Goal: Transaction & Acquisition: Purchase product/service

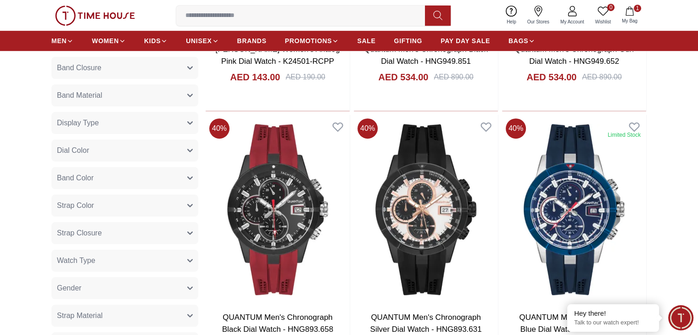
scroll to position [735, 0]
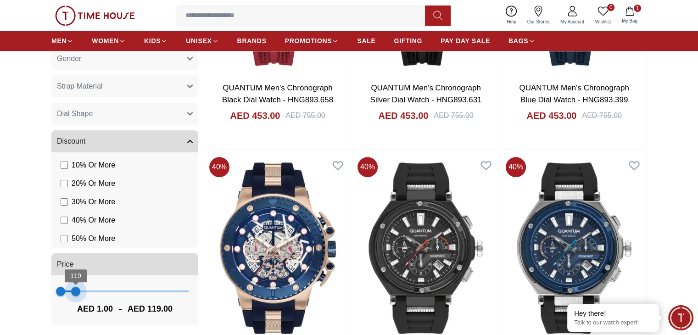
type input "***"
drag, startPoint x: 184, startPoint y: 290, endPoint x: 75, endPoint y: 285, distance: 108.9
click at [75, 287] on span "115" at bounding box center [75, 291] width 9 height 9
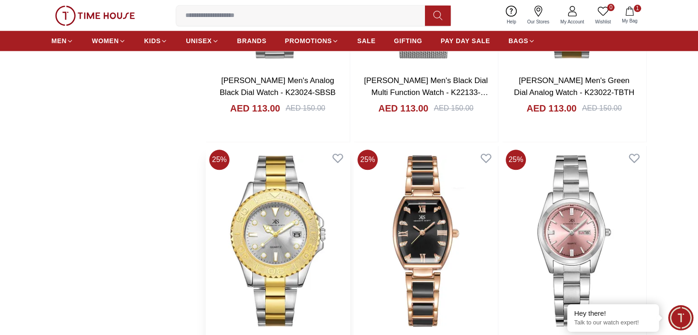
scroll to position [1240, 0]
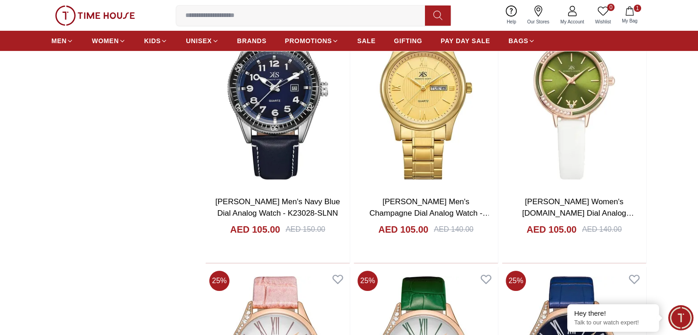
scroll to position [3627, 0]
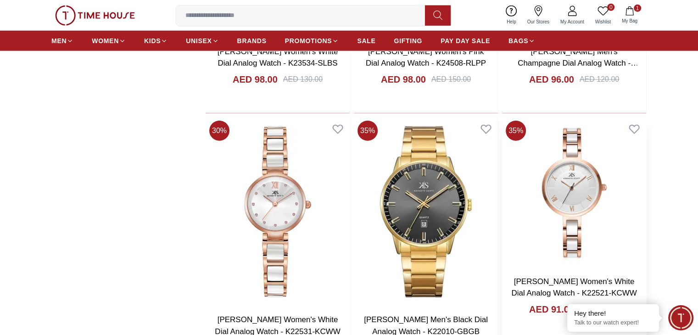
scroll to position [5922, 0]
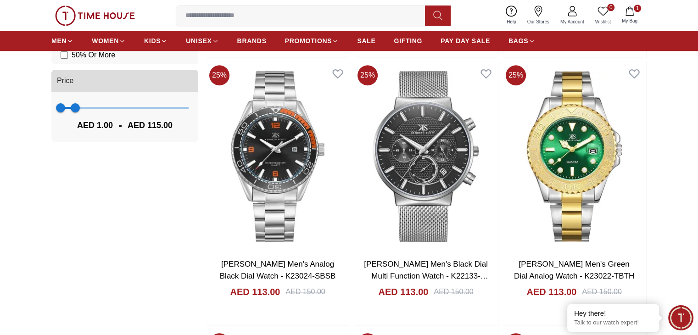
scroll to position [735, 0]
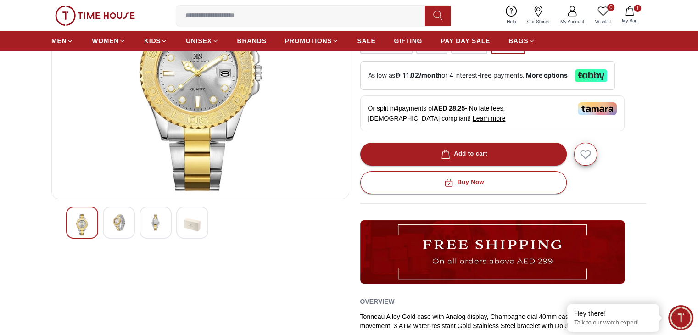
scroll to position [184, 0]
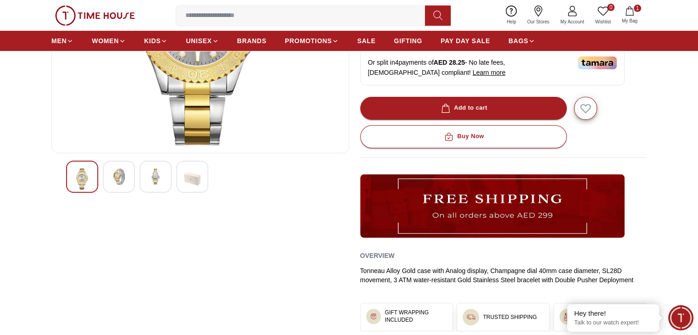
click at [123, 172] on img at bounding box center [119, 176] width 17 height 17
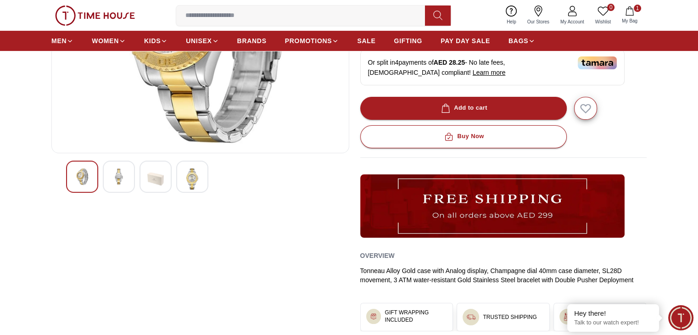
click at [120, 177] on img at bounding box center [119, 176] width 17 height 17
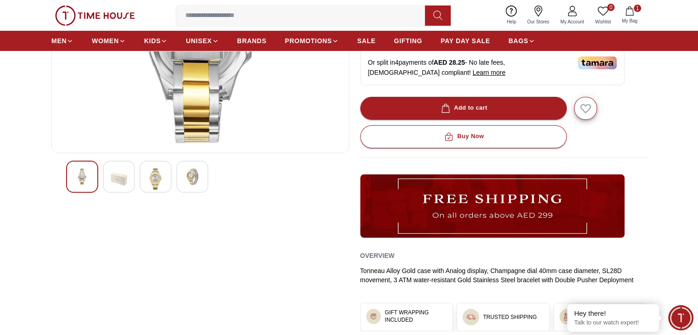
click at [193, 173] on img at bounding box center [192, 176] width 17 height 17
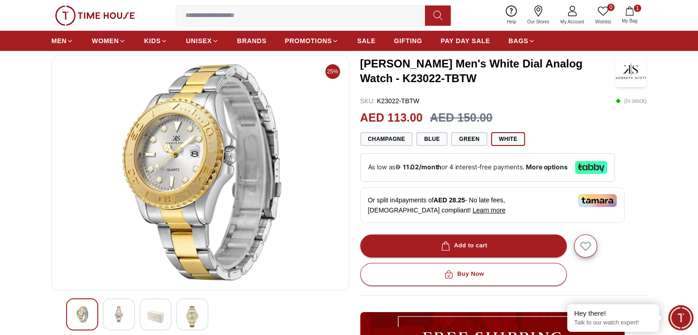
scroll to position [138, 0]
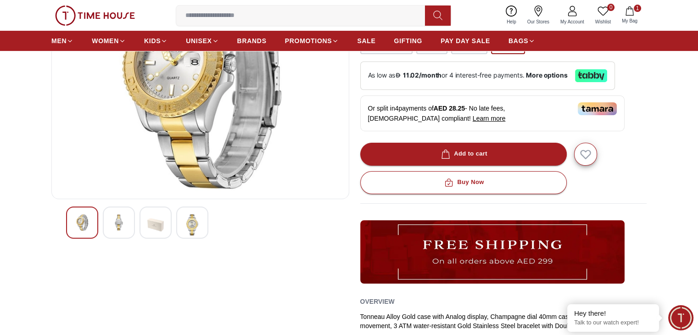
click at [124, 220] on img at bounding box center [119, 222] width 17 height 17
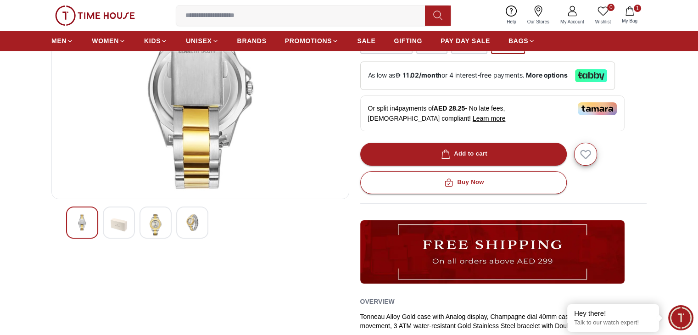
click at [83, 222] on img at bounding box center [82, 222] width 17 height 17
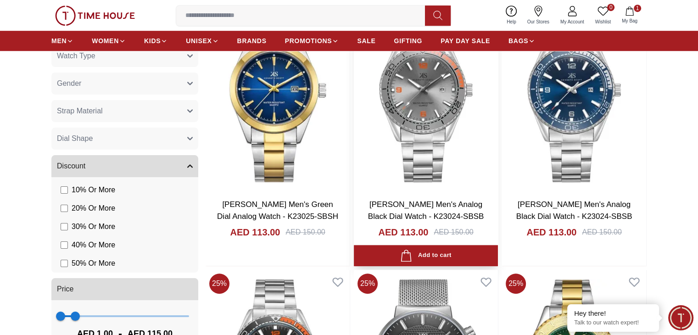
scroll to position [630, 0]
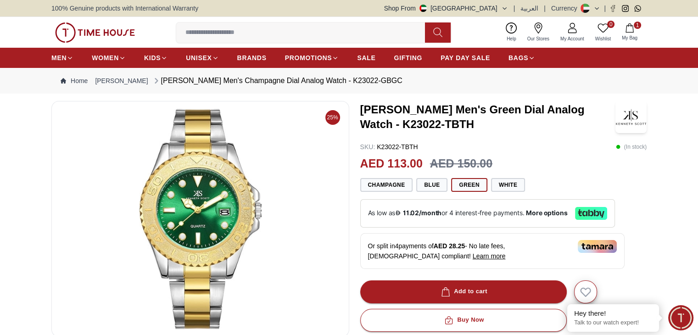
scroll to position [138, 0]
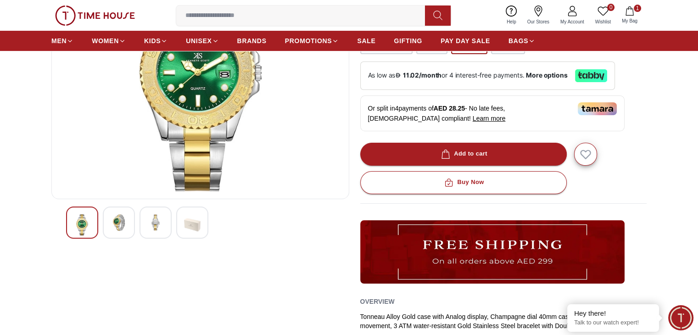
click at [158, 214] on img at bounding box center [155, 222] width 17 height 17
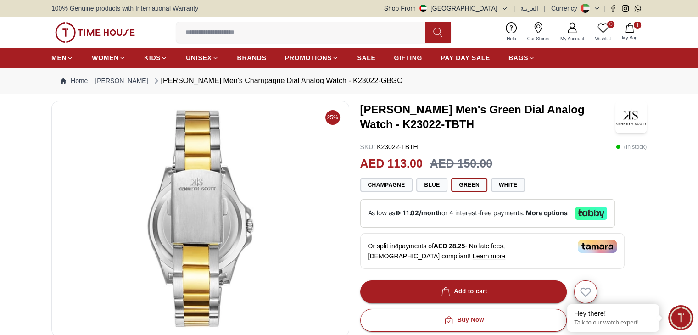
scroll to position [92, 0]
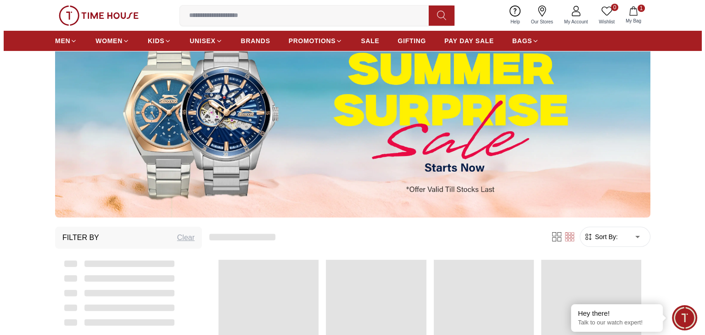
scroll to position [526, 0]
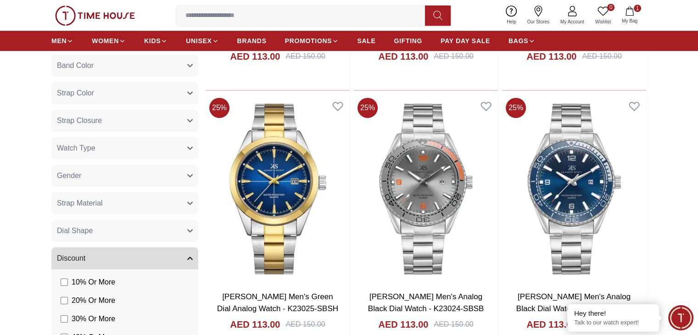
click at [633, 11] on icon "button" at bounding box center [630, 10] width 8 height 9
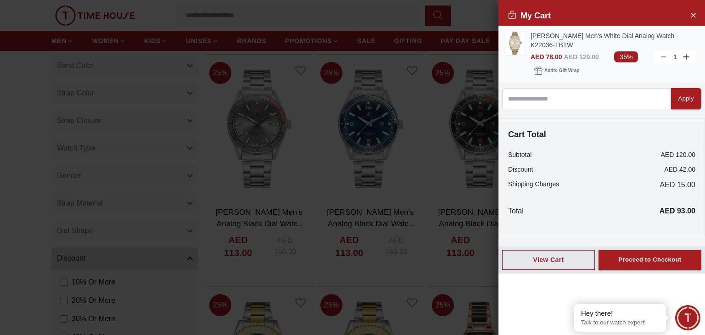
click at [515, 46] on img at bounding box center [515, 43] width 18 height 23
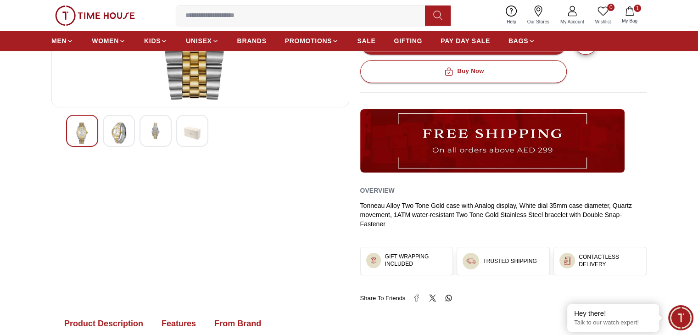
scroll to position [184, 0]
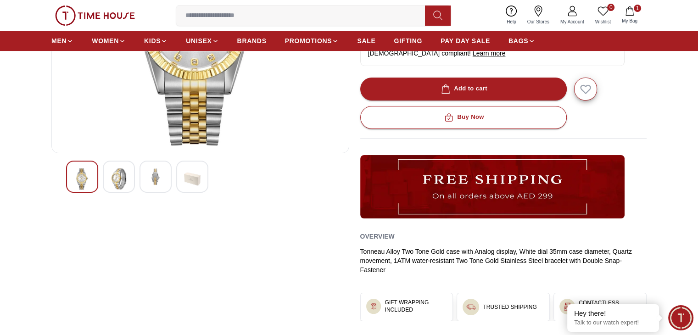
click at [154, 171] on img at bounding box center [155, 176] width 17 height 17
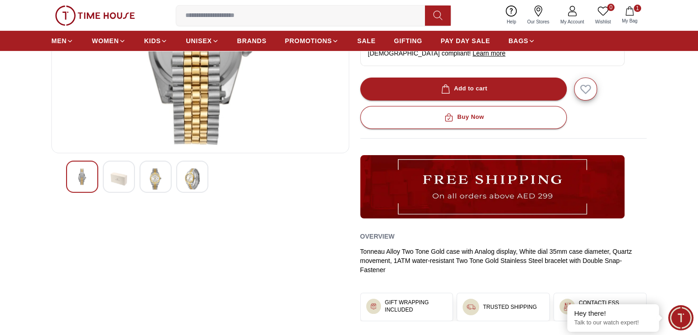
click at [86, 177] on img at bounding box center [82, 176] width 17 height 17
click at [193, 180] on img at bounding box center [192, 178] width 17 height 21
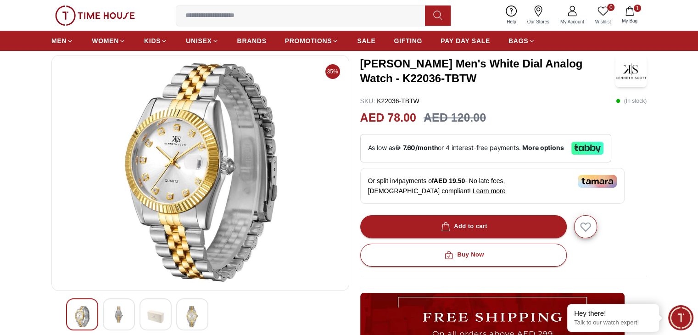
scroll to position [138, 0]
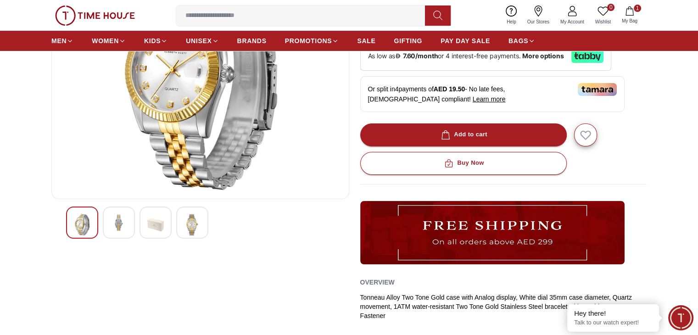
click at [160, 214] on img at bounding box center [155, 224] width 17 height 21
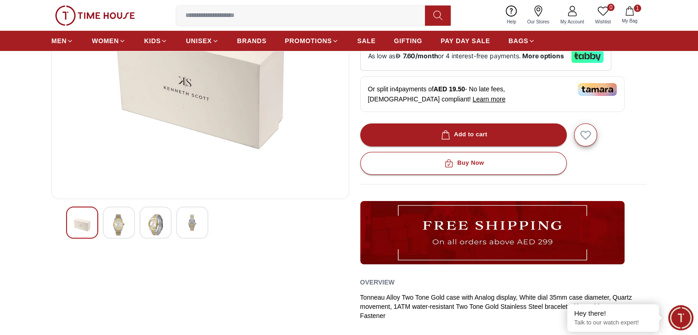
click at [127, 225] on div at bounding box center [119, 223] width 32 height 32
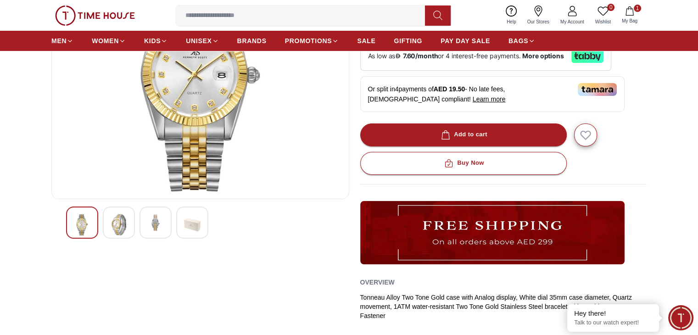
scroll to position [0, 0]
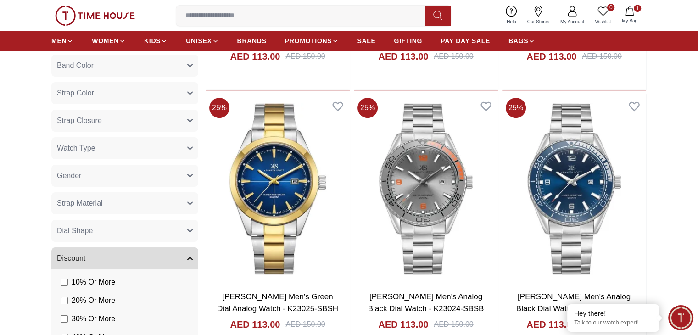
scroll to position [421, 0]
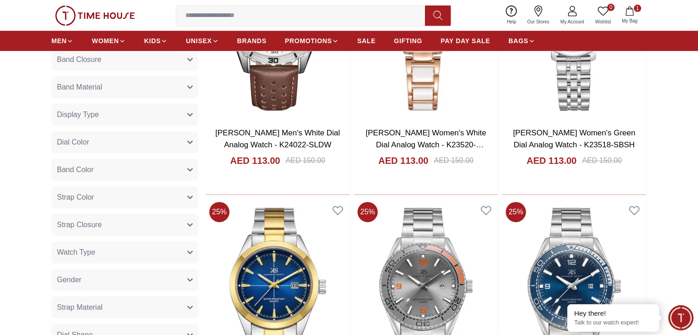
scroll to position [6106, 0]
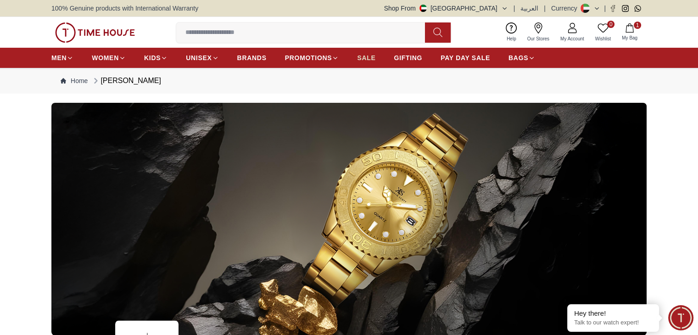
click at [364, 56] on span "SALE" at bounding box center [366, 57] width 18 height 9
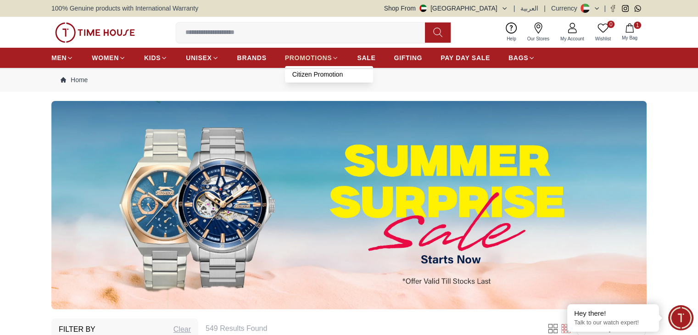
click at [320, 61] on span "PROMOTIONS" at bounding box center [308, 57] width 47 height 9
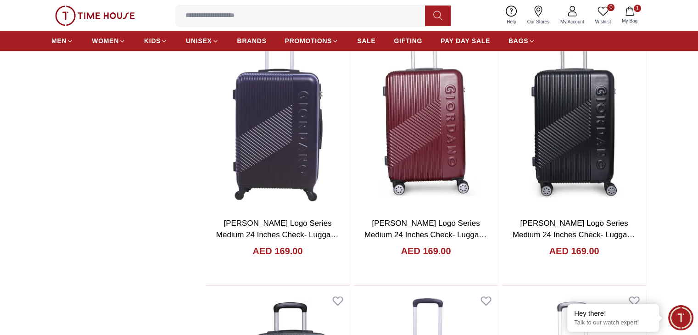
scroll to position [964, 0]
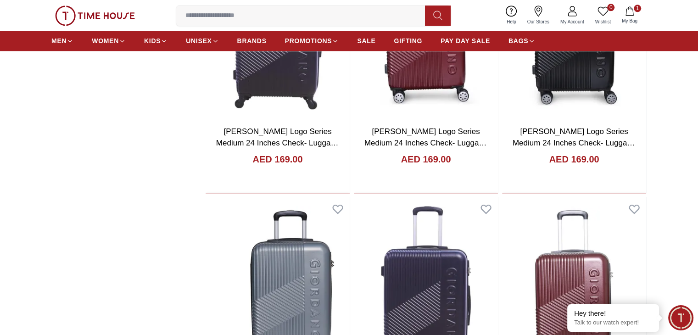
scroll to position [1148, 0]
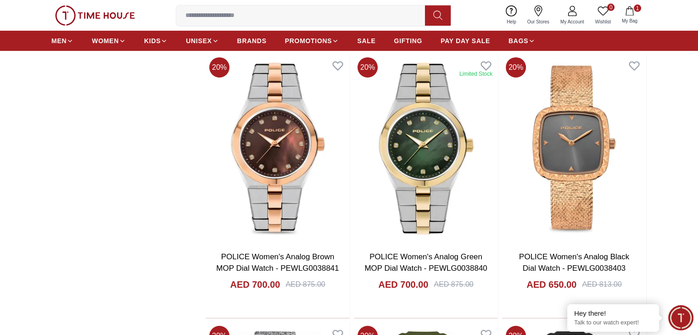
scroll to position [3259, 0]
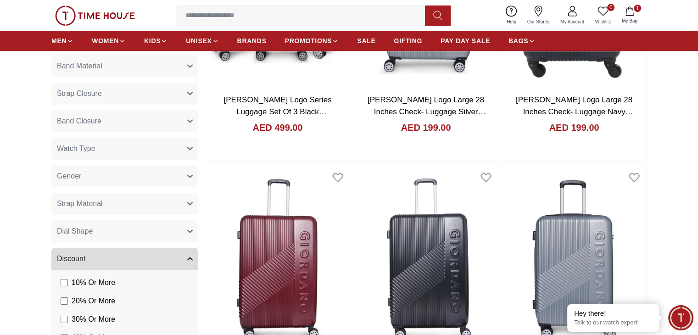
scroll to position [689, 0]
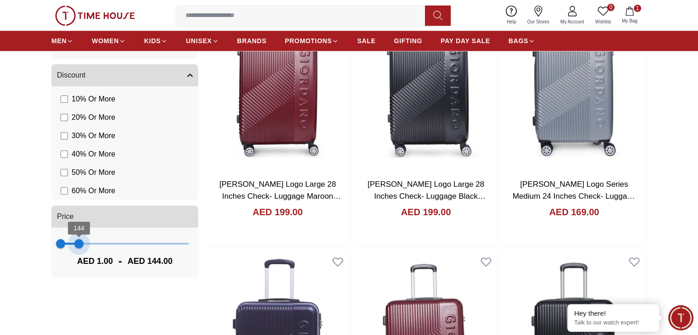
type input "***"
drag, startPoint x: 190, startPoint y: 246, endPoint x: 76, endPoint y: 245, distance: 113.9
click at [76, 245] on span "119" at bounding box center [75, 243] width 9 height 9
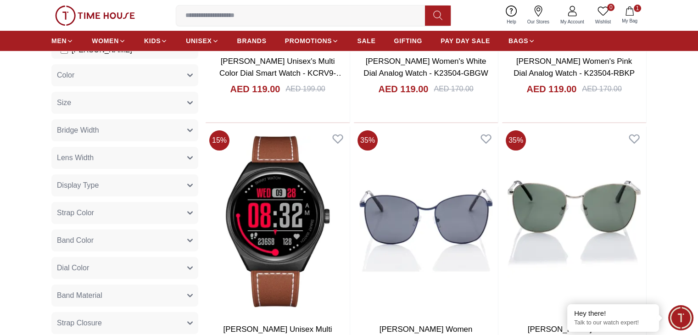
scroll to position [138, 0]
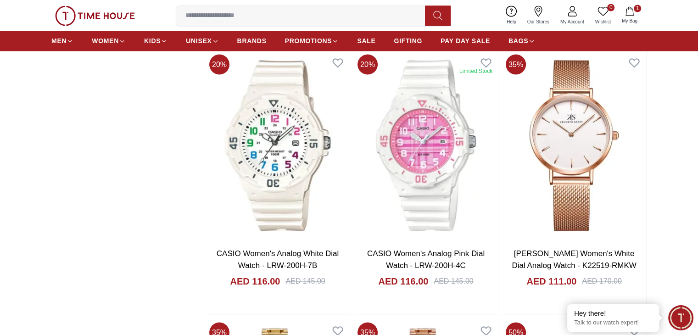
scroll to position [1744, 0]
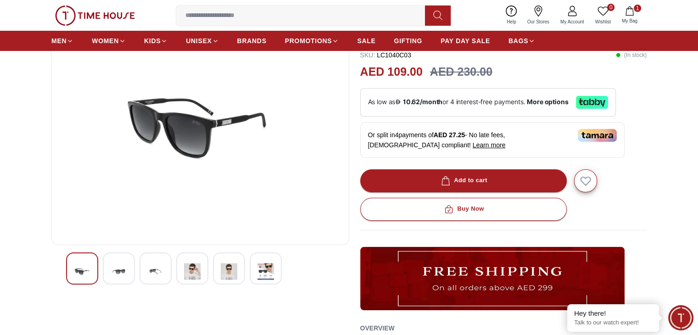
scroll to position [138, 0]
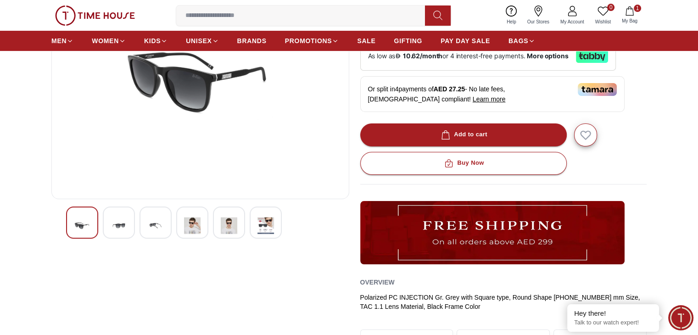
click at [117, 218] on img at bounding box center [119, 225] width 17 height 22
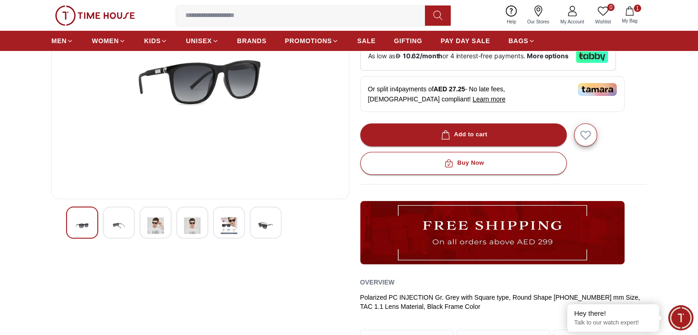
click at [163, 222] on img at bounding box center [155, 225] width 17 height 22
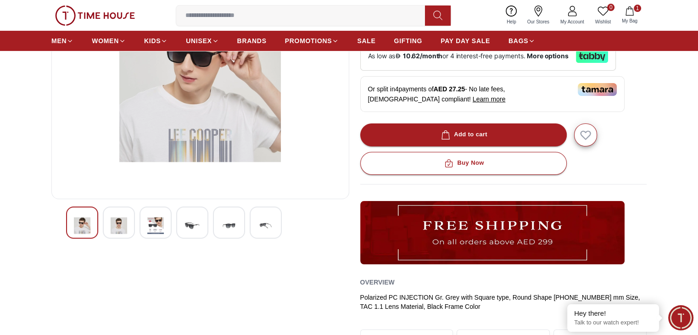
scroll to position [92, 0]
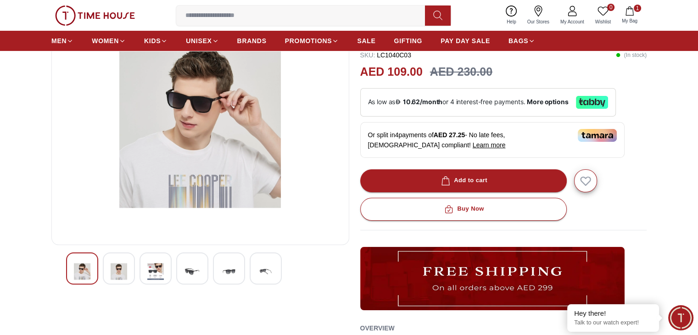
click at [191, 269] on img at bounding box center [192, 271] width 17 height 22
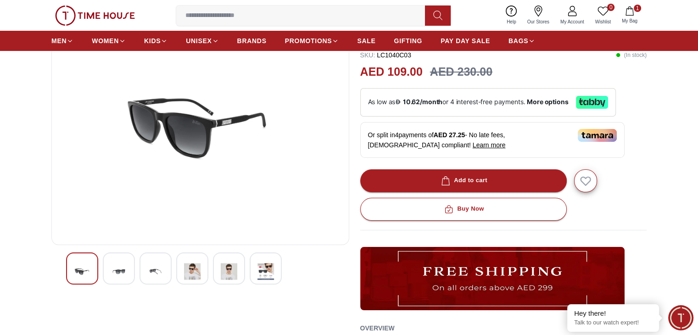
click at [226, 269] on img at bounding box center [229, 271] width 17 height 22
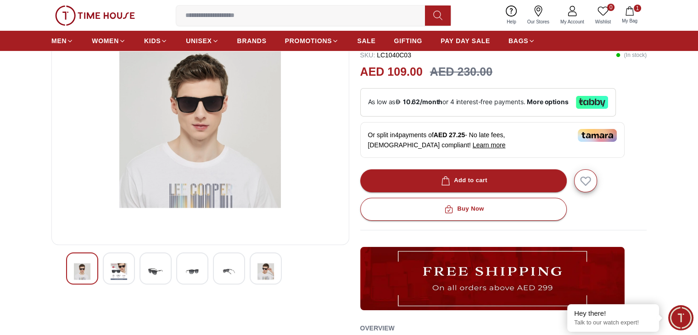
click at [265, 272] on img at bounding box center [266, 271] width 17 height 22
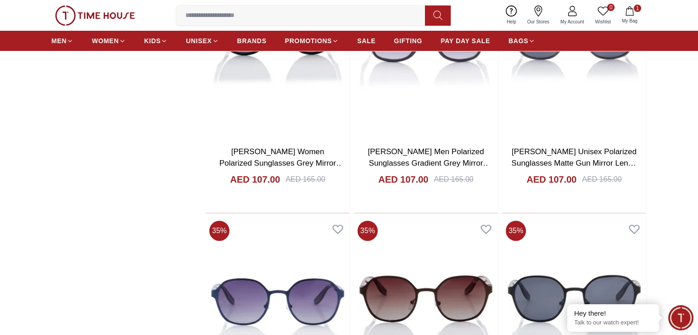
scroll to position [3359, 0]
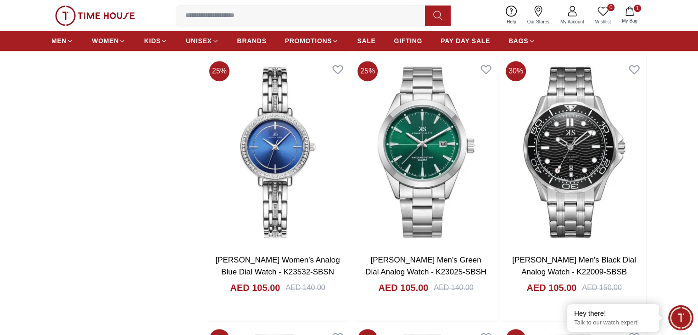
scroll to position [4506, 0]
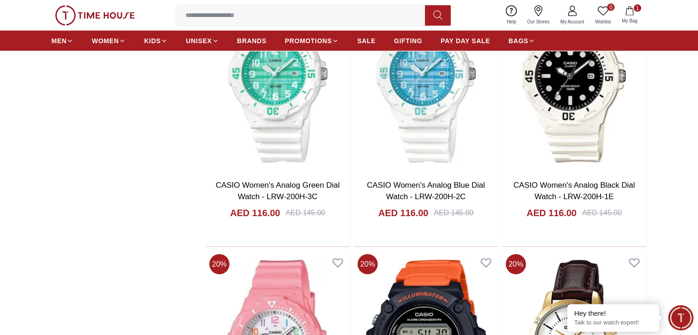
scroll to position [5746, 0]
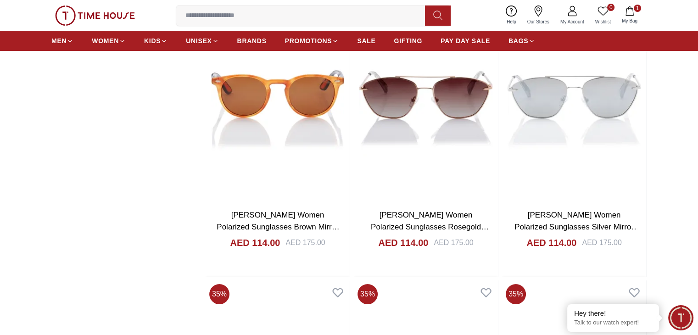
scroll to position [6848, 0]
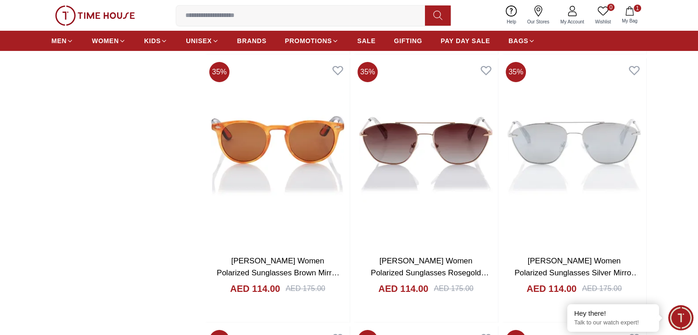
scroll to position [7031, 0]
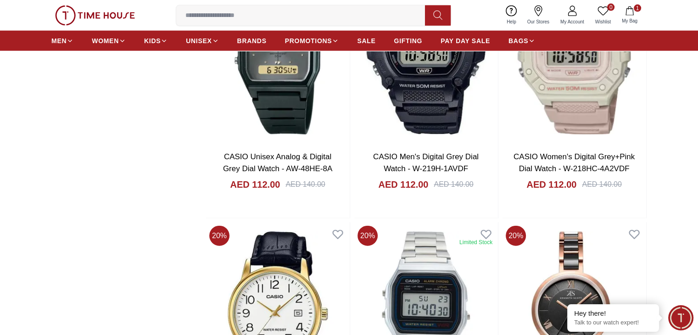
scroll to position [9189, 0]
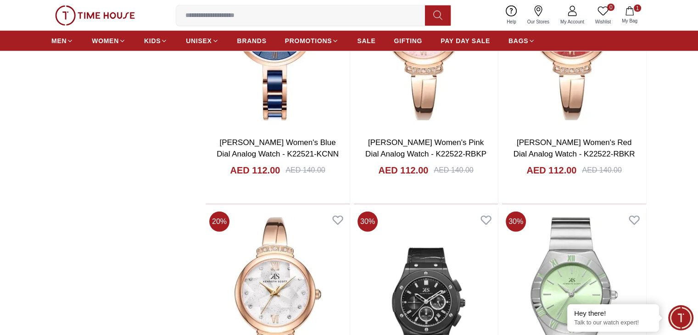
scroll to position [9694, 0]
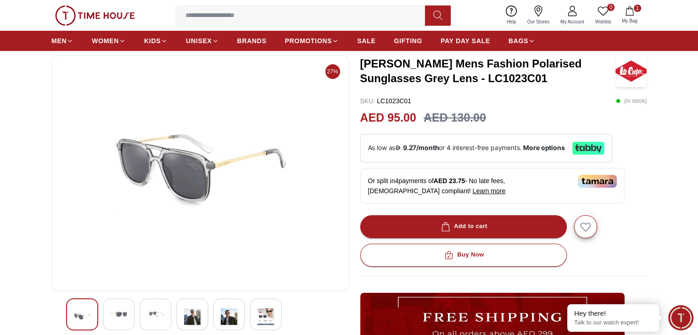
scroll to position [138, 0]
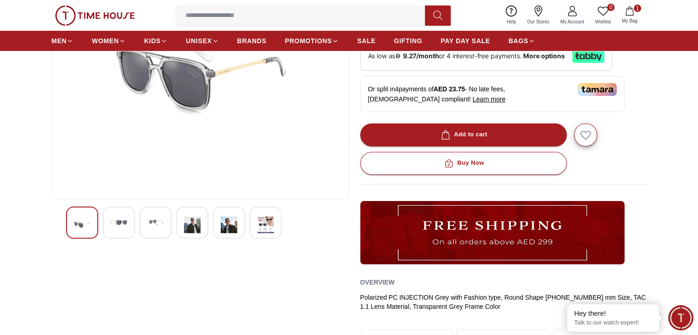
click at [116, 215] on img at bounding box center [119, 222] width 17 height 17
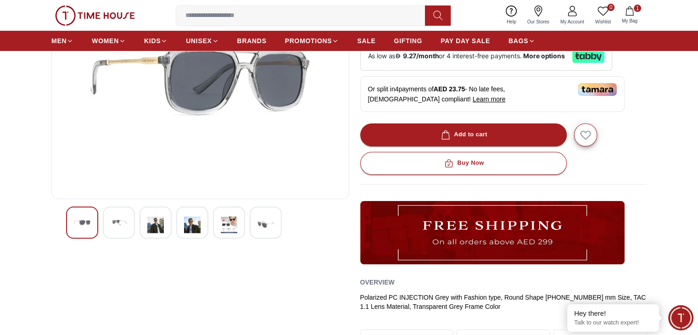
click at [151, 217] on img at bounding box center [155, 224] width 17 height 21
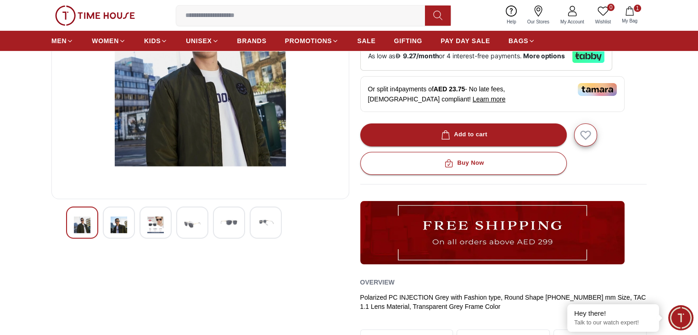
click at [186, 230] on img at bounding box center [192, 224] width 17 height 21
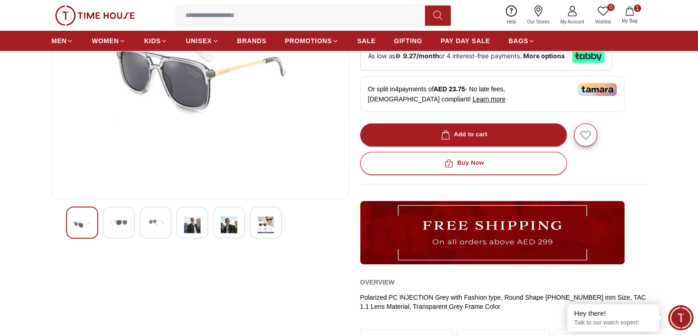
scroll to position [92, 0]
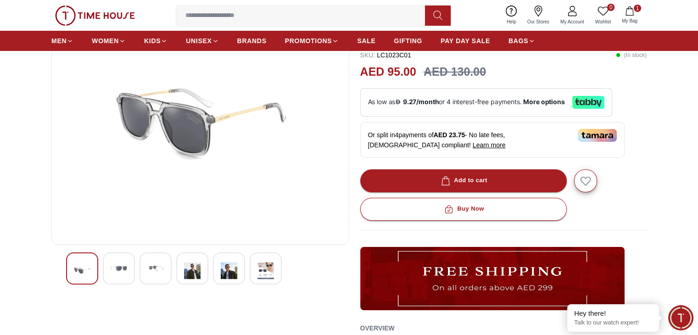
click at [229, 269] on img at bounding box center [229, 270] width 17 height 21
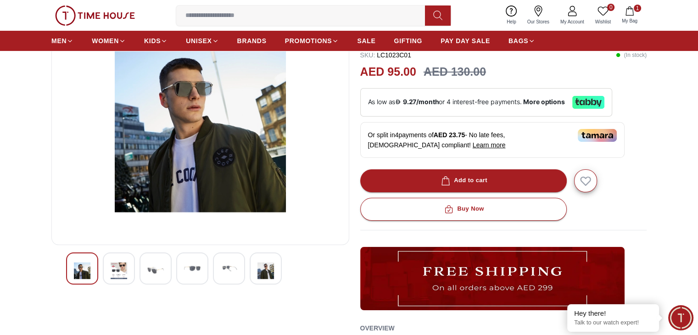
click at [270, 269] on img at bounding box center [266, 270] width 17 height 21
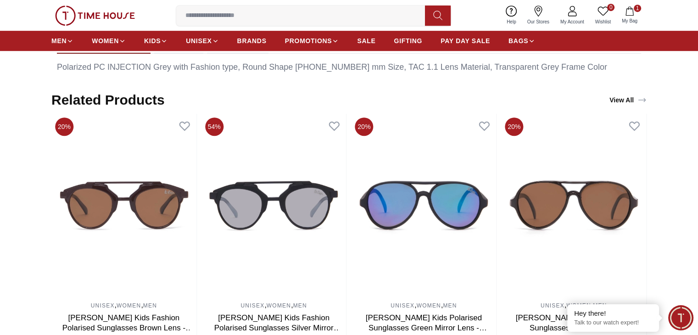
scroll to position [551, 0]
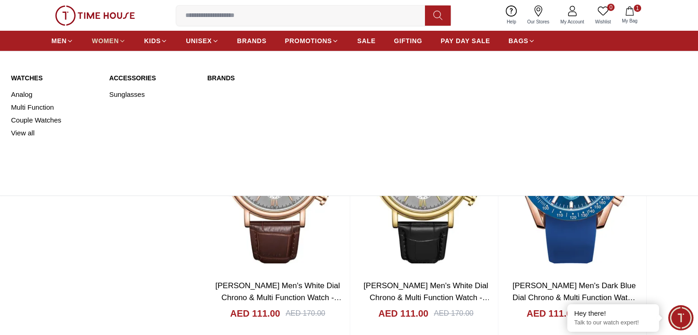
scroll to position [10135, 0]
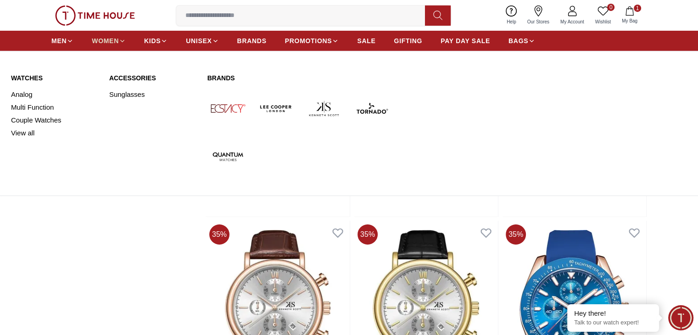
scroll to position [10227, 0]
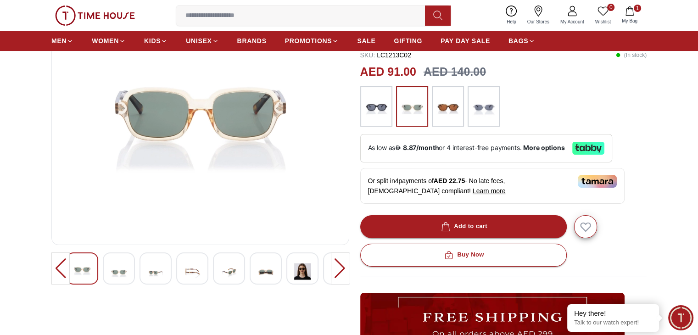
scroll to position [138, 0]
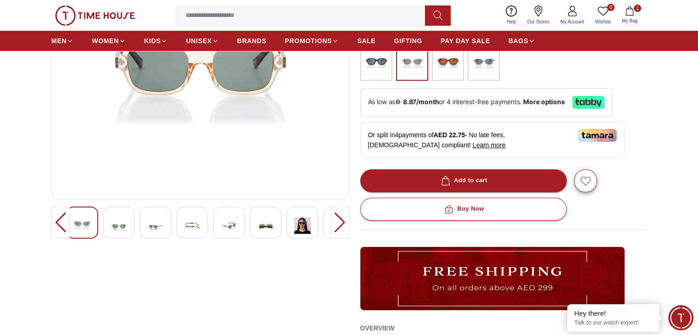
click at [233, 224] on img at bounding box center [229, 225] width 17 height 22
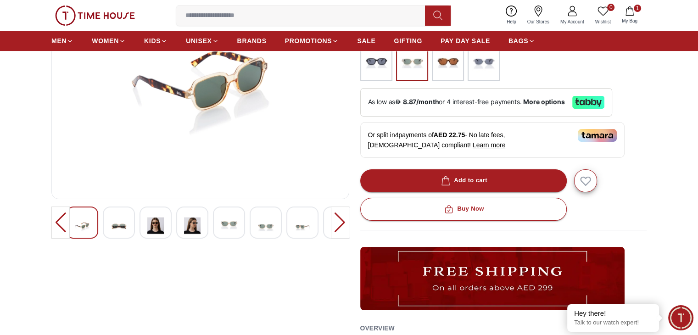
click at [187, 224] on img at bounding box center [192, 225] width 17 height 22
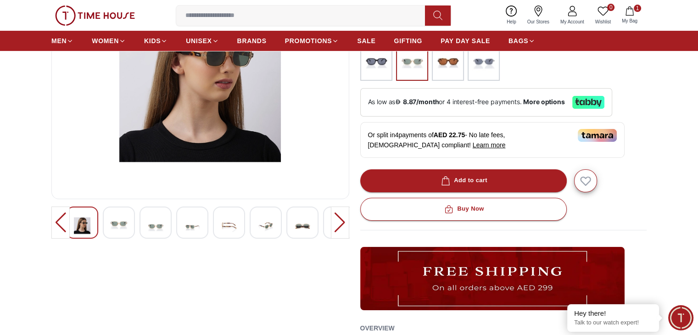
scroll to position [46, 0]
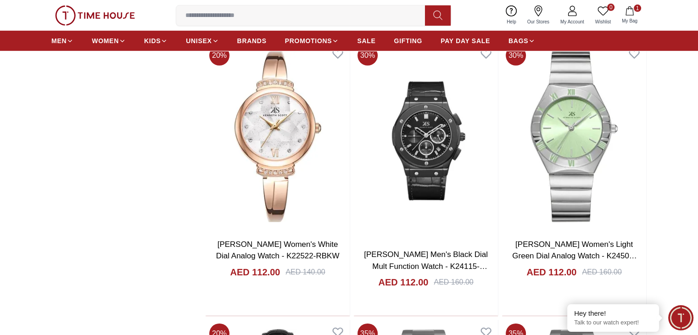
scroll to position [9676, 0]
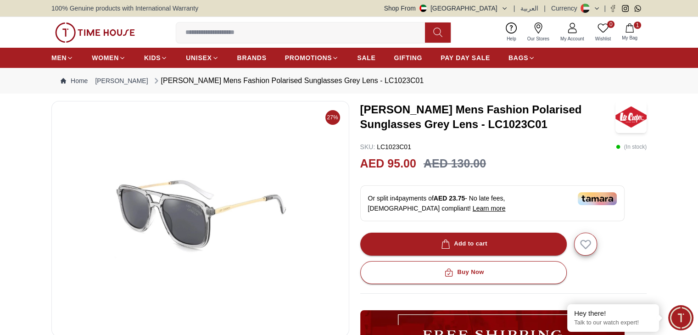
scroll to position [92, 0]
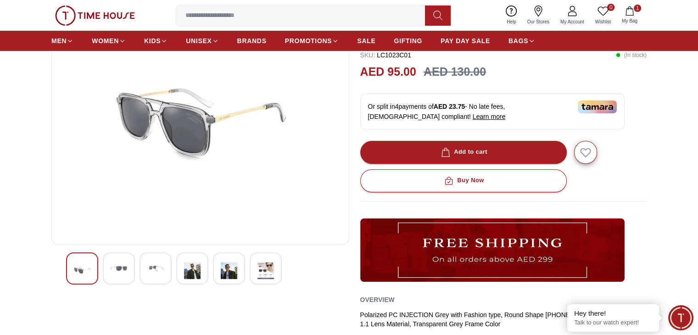
click at [218, 270] on div at bounding box center [229, 268] width 32 height 32
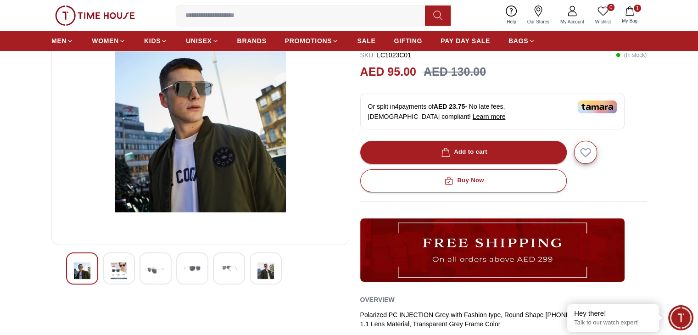
click at [267, 266] on img at bounding box center [266, 270] width 17 height 21
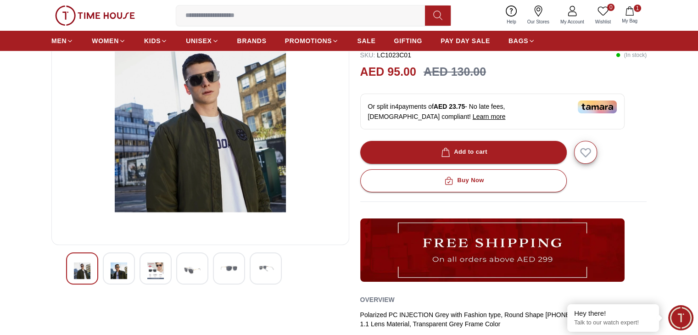
click at [267, 266] on img at bounding box center [266, 268] width 17 height 17
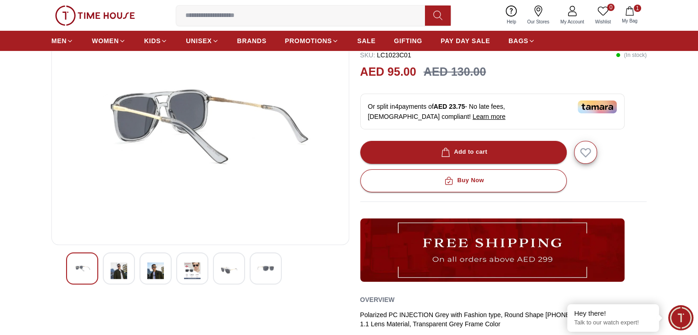
click at [267, 266] on img at bounding box center [266, 268] width 17 height 17
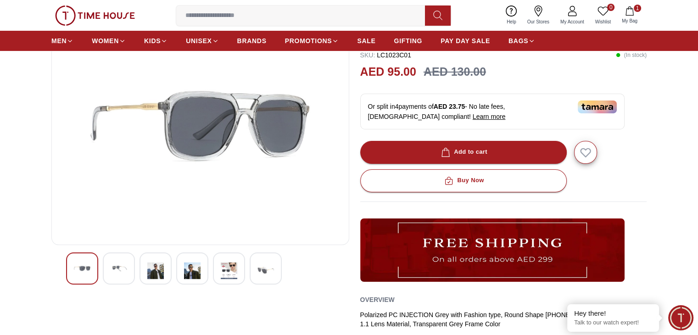
click at [267, 266] on img at bounding box center [266, 270] width 17 height 21
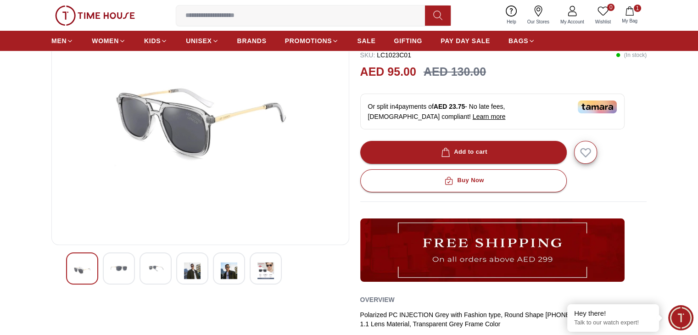
click at [267, 266] on img at bounding box center [266, 270] width 17 height 21
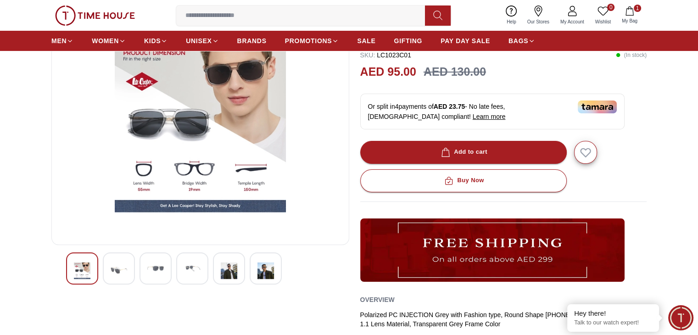
click at [267, 266] on img at bounding box center [266, 270] width 17 height 21
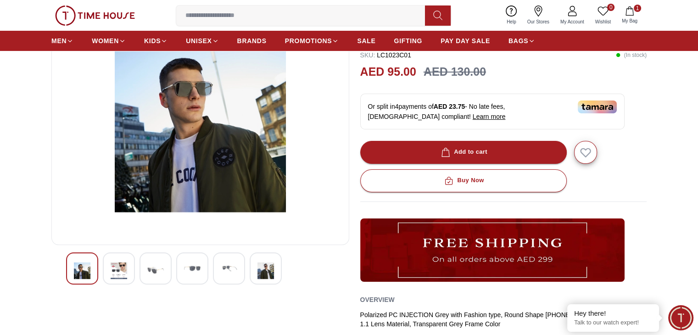
click at [267, 266] on img at bounding box center [266, 270] width 17 height 21
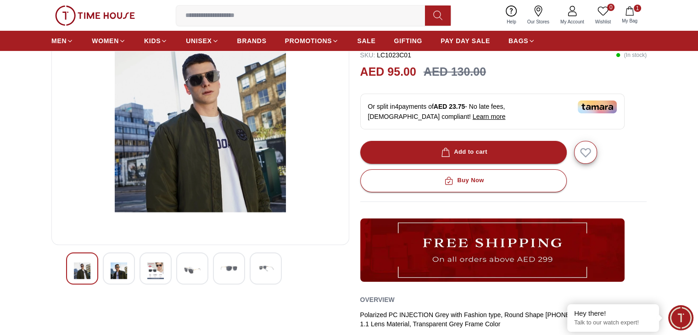
click at [267, 266] on img at bounding box center [266, 268] width 17 height 17
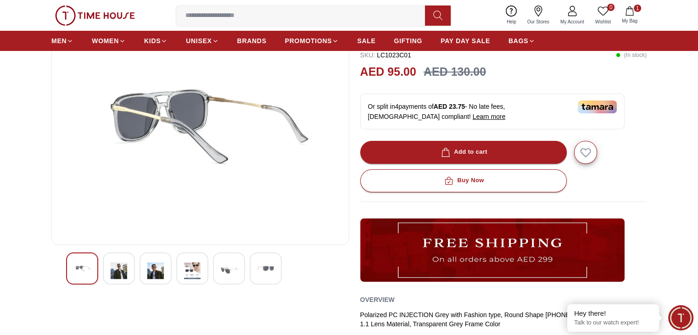
click at [267, 266] on img at bounding box center [266, 268] width 17 height 17
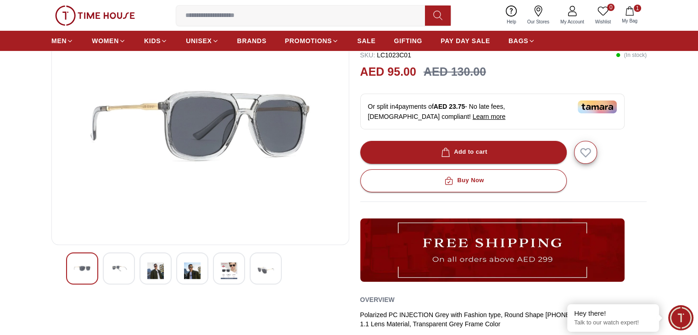
click at [267, 266] on img at bounding box center [266, 270] width 17 height 21
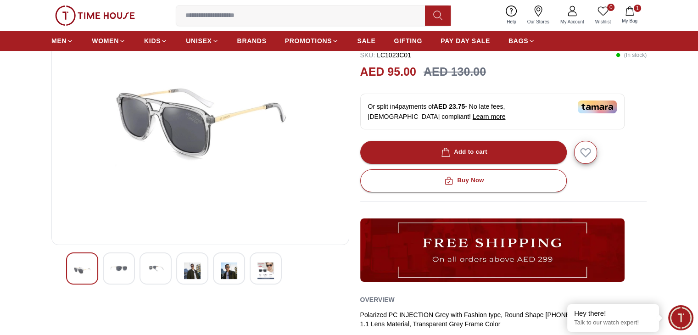
click at [267, 266] on img at bounding box center [266, 270] width 17 height 21
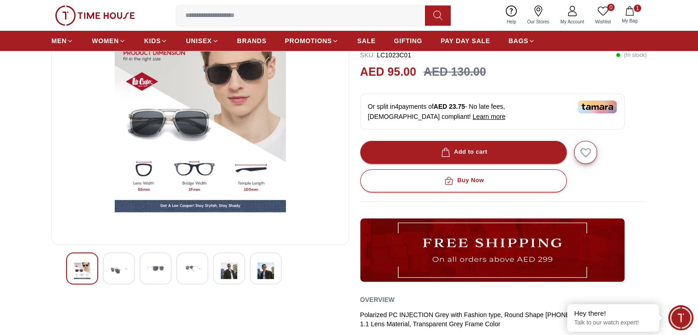
click at [267, 266] on img at bounding box center [266, 270] width 17 height 21
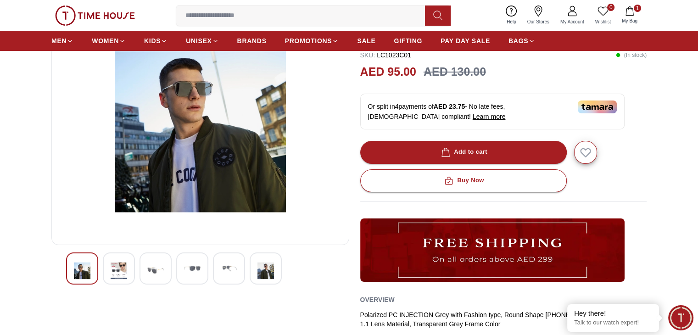
click at [267, 266] on img at bounding box center [266, 270] width 17 height 21
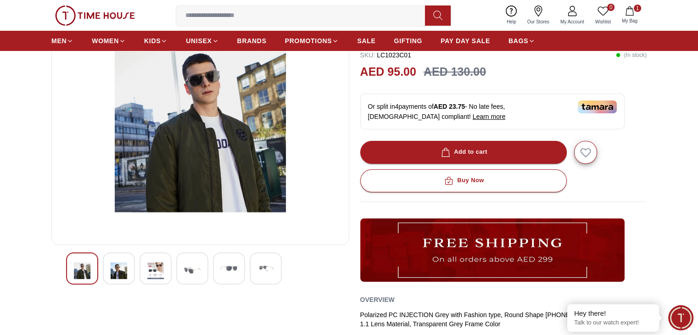
click at [267, 266] on img at bounding box center [266, 268] width 17 height 17
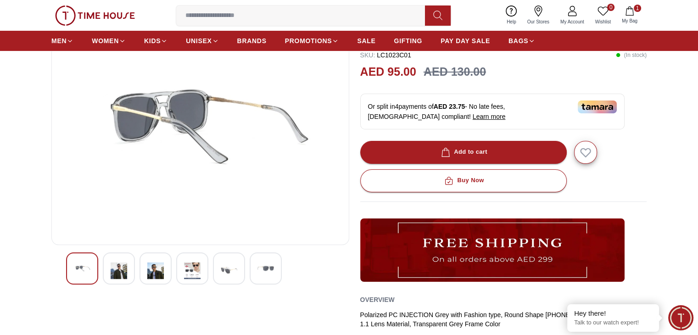
click at [268, 274] on img at bounding box center [266, 268] width 17 height 17
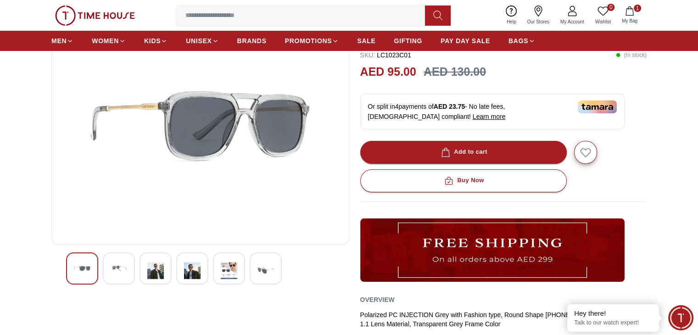
click at [268, 274] on img at bounding box center [266, 270] width 17 height 21
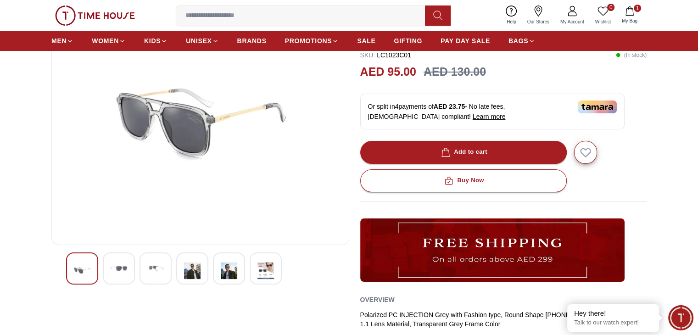
click at [268, 274] on img at bounding box center [266, 270] width 17 height 21
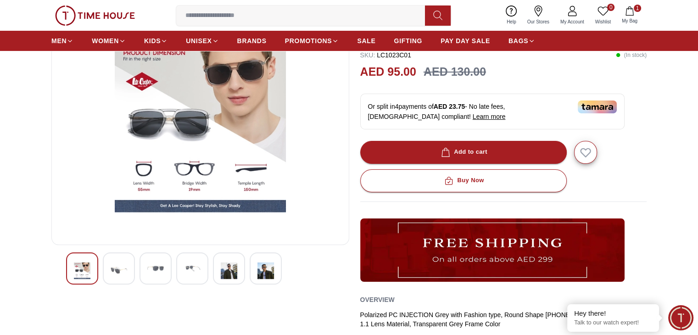
click at [268, 274] on img at bounding box center [266, 270] width 17 height 21
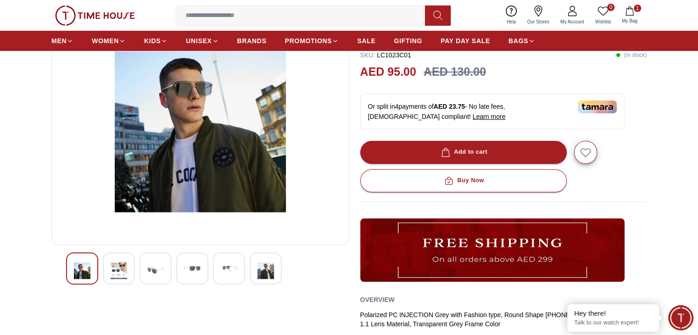
click at [268, 274] on img at bounding box center [266, 270] width 17 height 21
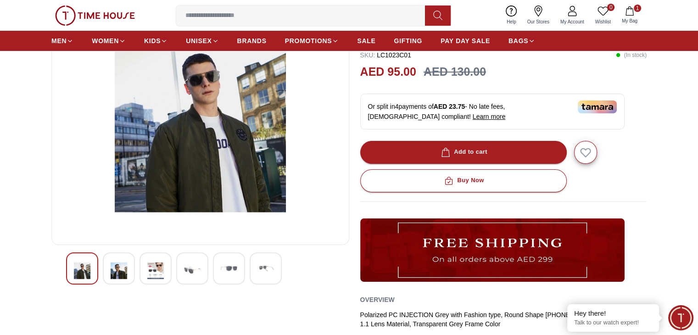
click at [268, 274] on img at bounding box center [266, 268] width 17 height 17
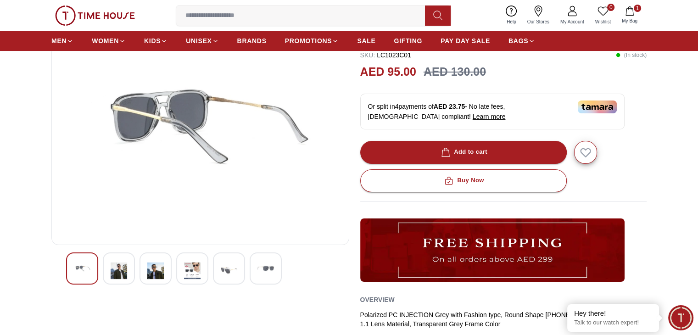
click at [268, 274] on img at bounding box center [266, 268] width 17 height 17
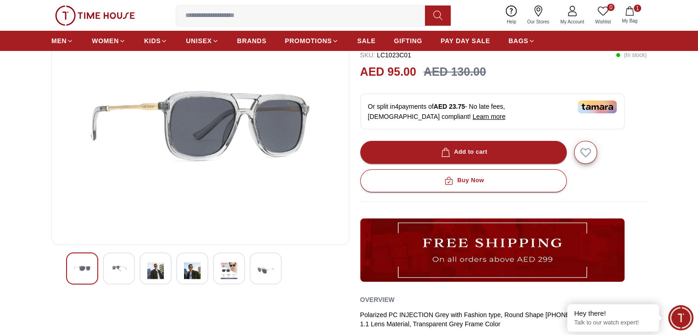
click at [268, 274] on img at bounding box center [266, 270] width 17 height 21
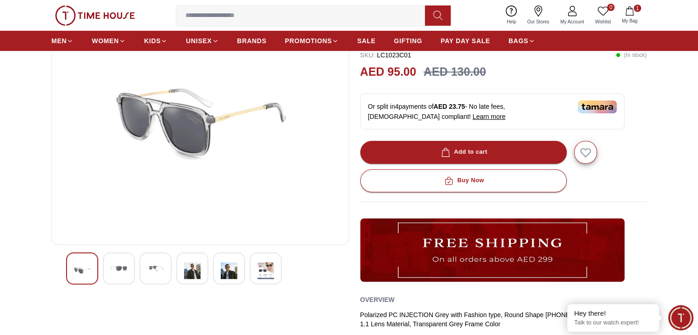
click at [268, 274] on img at bounding box center [266, 270] width 17 height 21
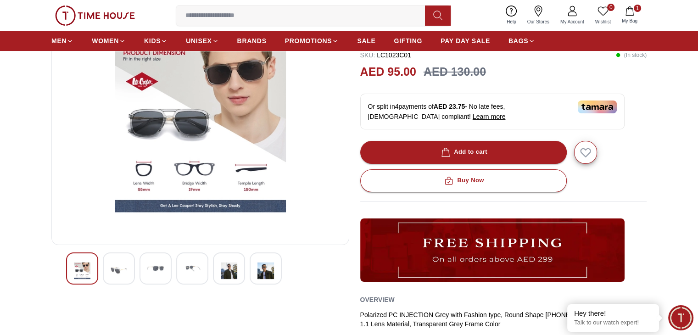
scroll to position [46, 0]
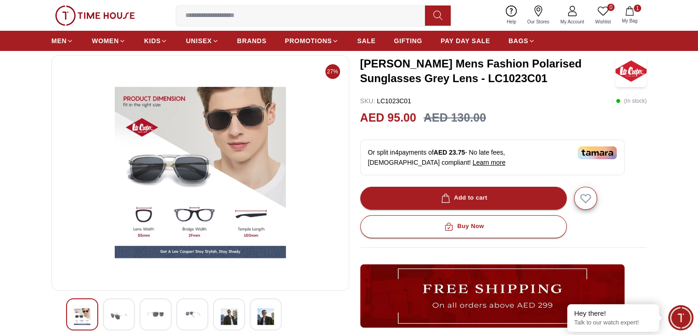
click at [268, 274] on img at bounding box center [200, 173] width 282 height 220
click at [117, 308] on img at bounding box center [119, 316] width 17 height 21
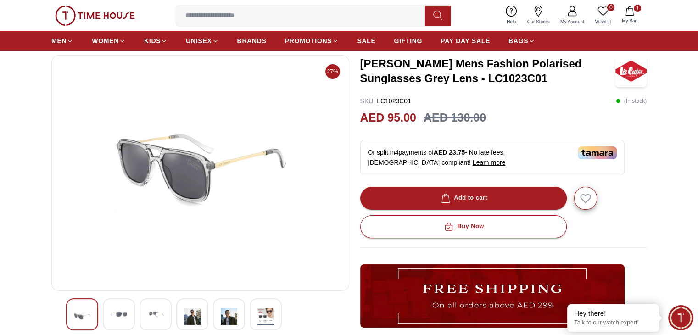
scroll to position [184, 0]
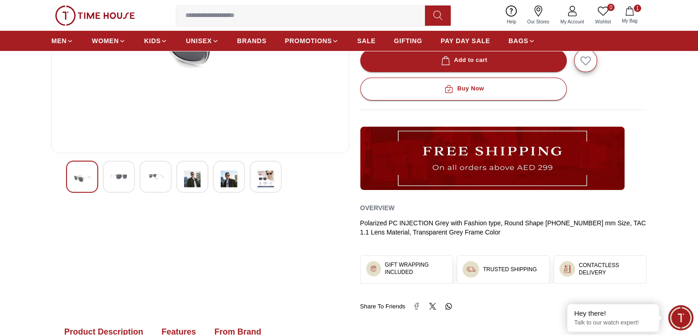
click at [118, 180] on img at bounding box center [119, 176] width 17 height 17
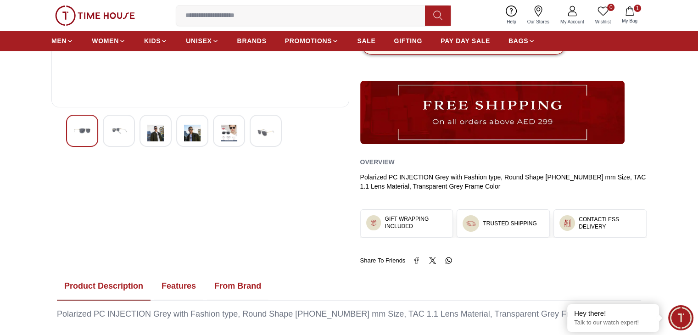
scroll to position [138, 0]
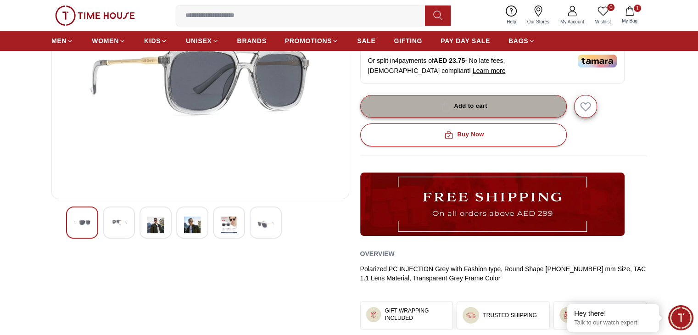
click at [504, 112] on button "Add to cart" at bounding box center [463, 106] width 207 height 23
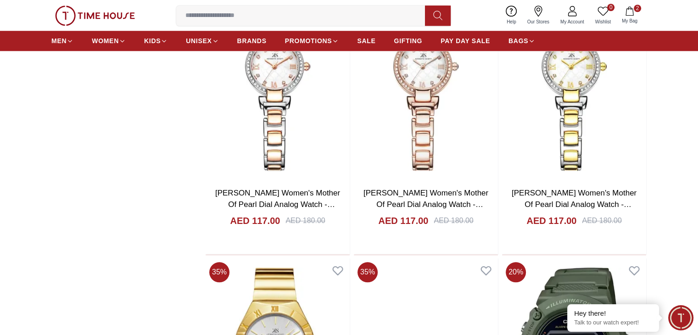
scroll to position [10686, 0]
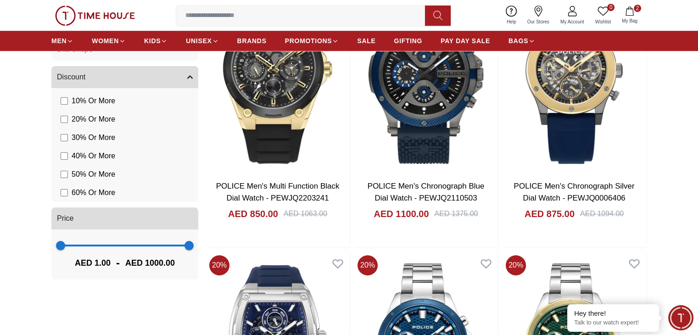
scroll to position [780, 0]
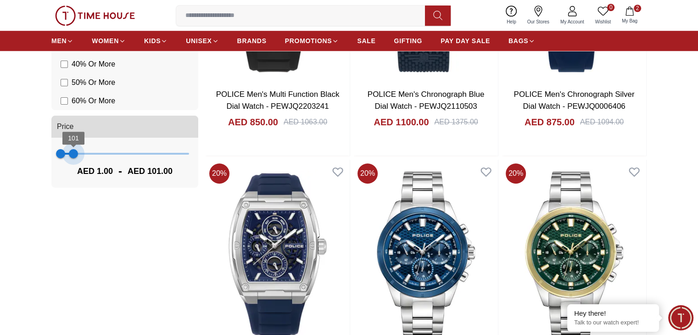
type input "**"
drag, startPoint x: 187, startPoint y: 154, endPoint x: 73, endPoint y: 166, distance: 115.4
click at [73, 166] on div "1 94 AED 1.00 - AED 94.00" at bounding box center [124, 163] width 147 height 50
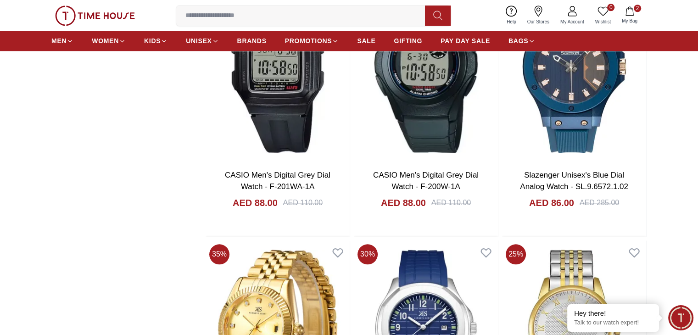
scroll to position [1014, 0]
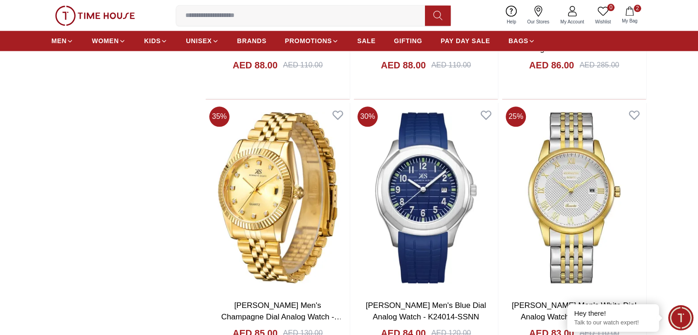
scroll to position [1198, 0]
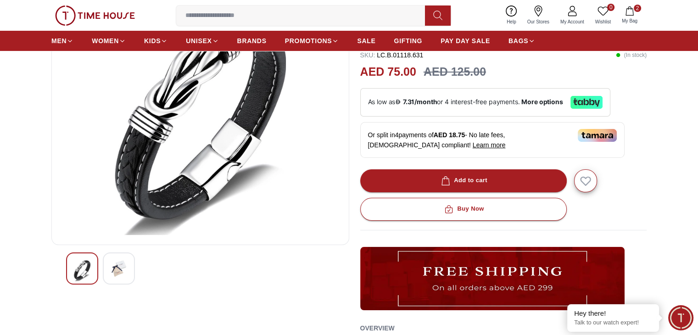
scroll to position [138, 0]
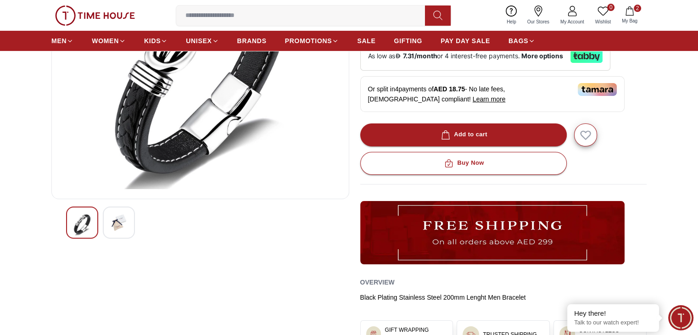
click at [112, 224] on img at bounding box center [119, 222] width 17 height 17
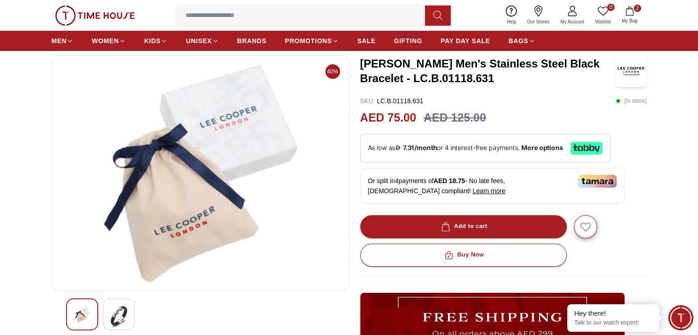
scroll to position [92, 0]
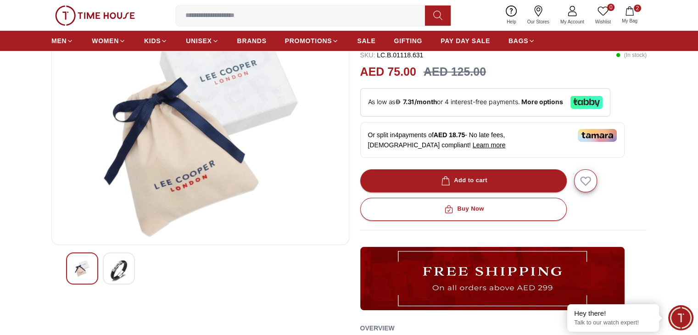
click at [123, 268] on img at bounding box center [119, 270] width 17 height 21
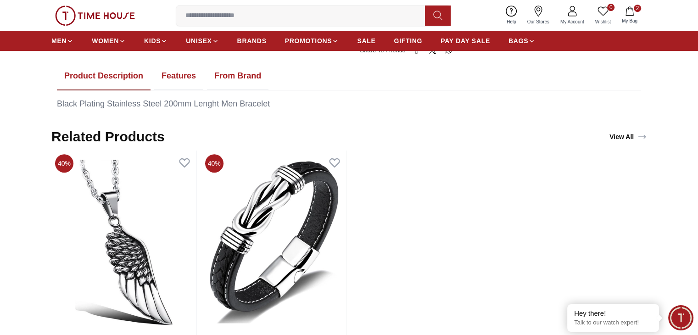
scroll to position [413, 0]
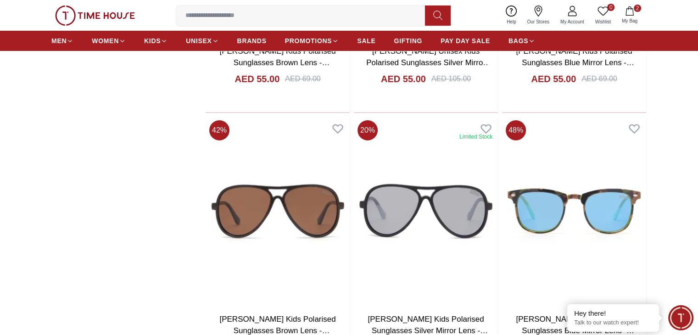
scroll to position [3368, 0]
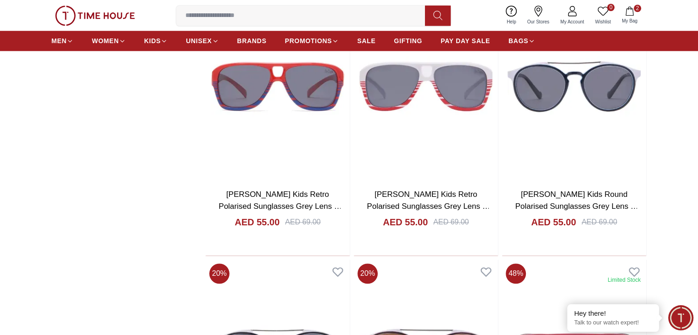
scroll to position [4389, 0]
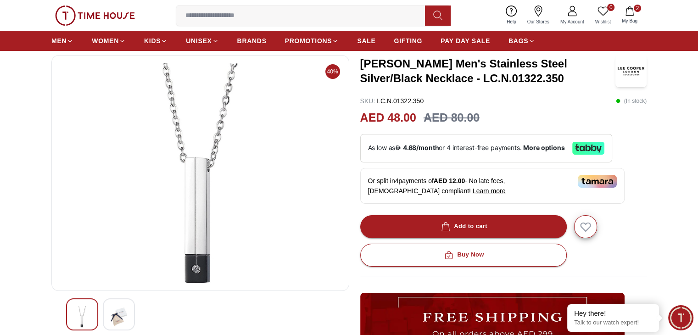
scroll to position [92, 0]
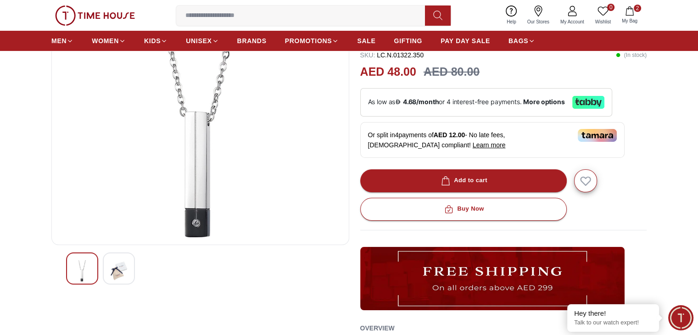
click at [75, 272] on img at bounding box center [82, 270] width 17 height 21
click at [123, 270] on img at bounding box center [119, 270] width 17 height 21
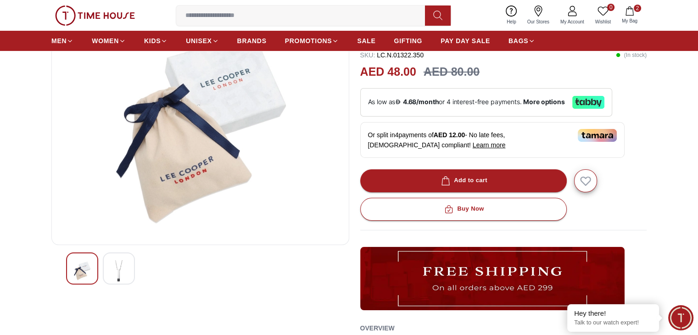
scroll to position [0, 0]
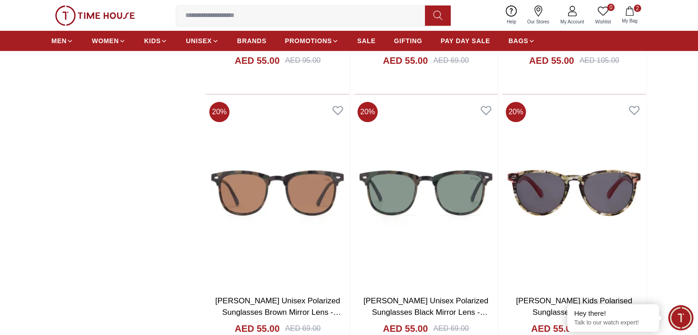
scroll to position [3930, 0]
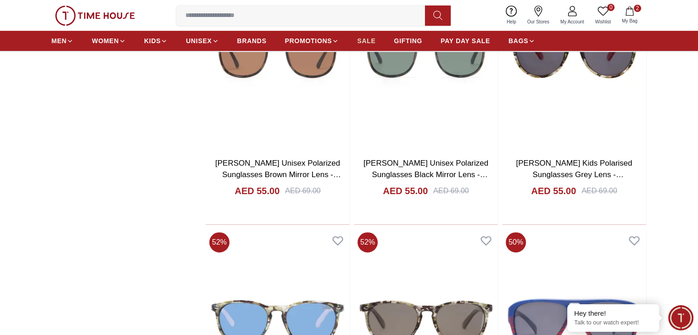
click at [360, 38] on span "SALE" at bounding box center [366, 40] width 18 height 9
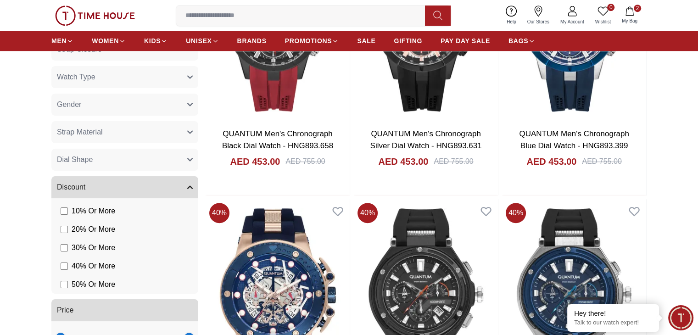
scroll to position [872, 0]
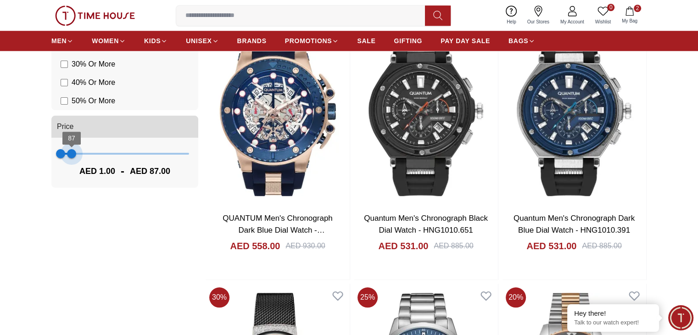
type input "***"
drag, startPoint x: 187, startPoint y: 150, endPoint x: 74, endPoint y: 156, distance: 113.1
click at [74, 156] on span "108" at bounding box center [74, 153] width 9 height 9
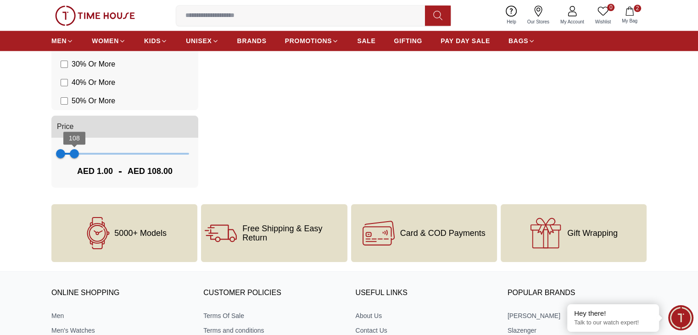
scroll to position [780, 0]
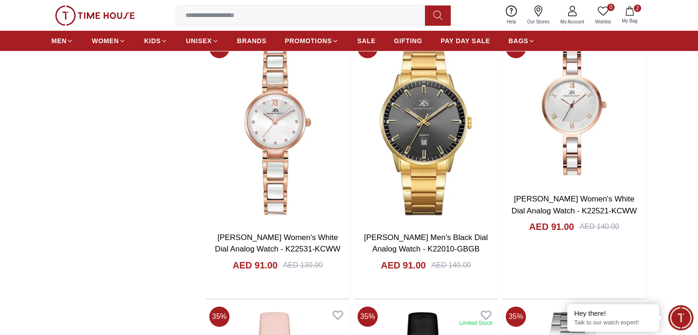
scroll to position [3673, 0]
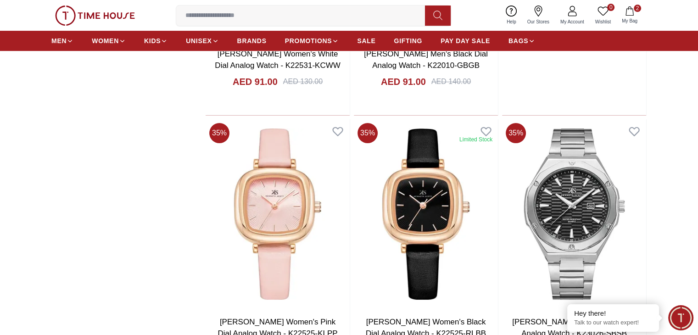
scroll to position [3764, 0]
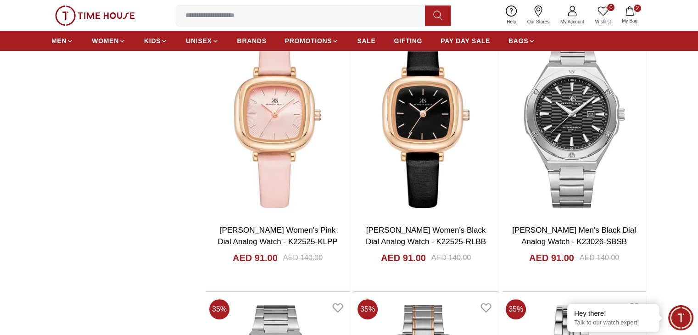
scroll to position [3856, 0]
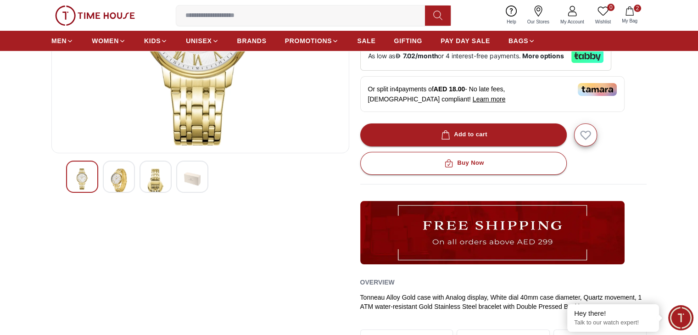
scroll to position [230, 0]
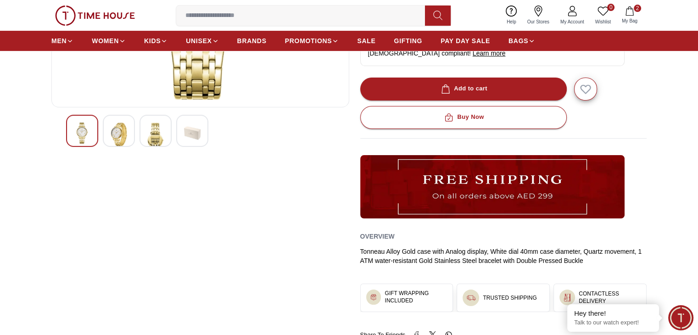
click at [160, 131] on img at bounding box center [155, 139] width 17 height 32
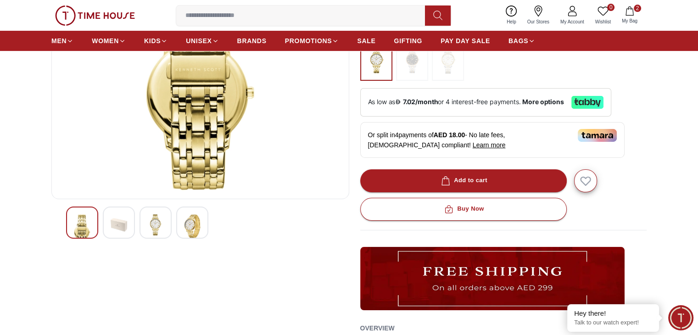
scroll to position [92, 0]
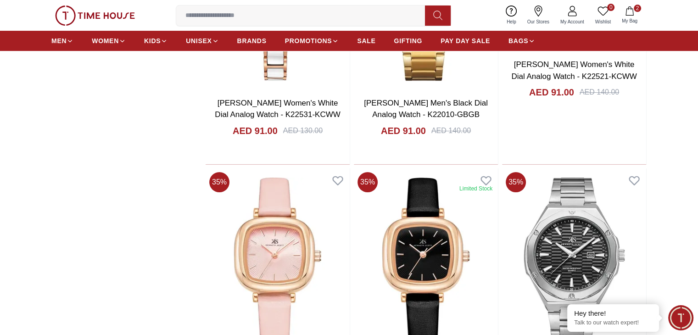
scroll to position [3486, 0]
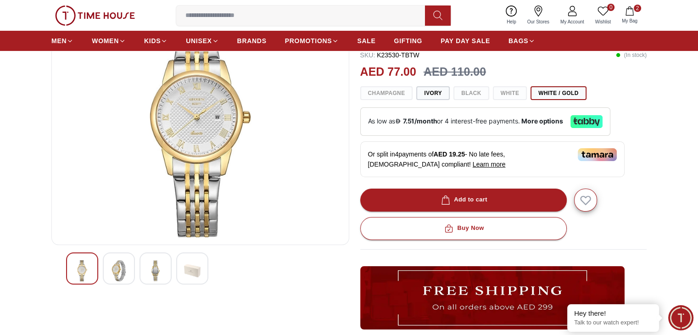
scroll to position [184, 0]
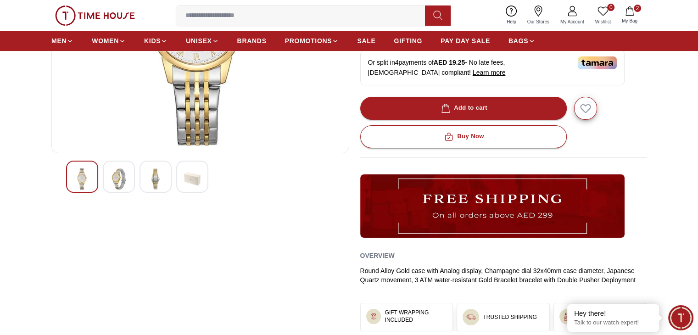
click at [151, 179] on img at bounding box center [155, 178] width 17 height 21
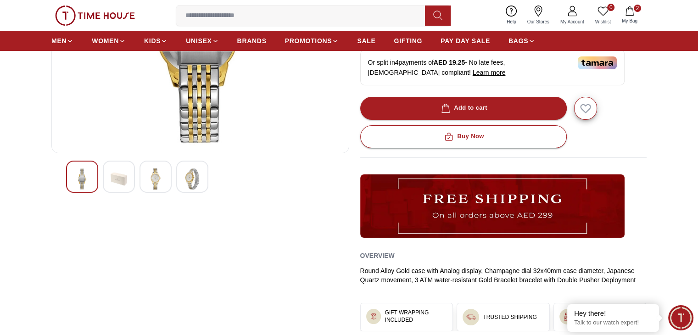
scroll to position [46, 0]
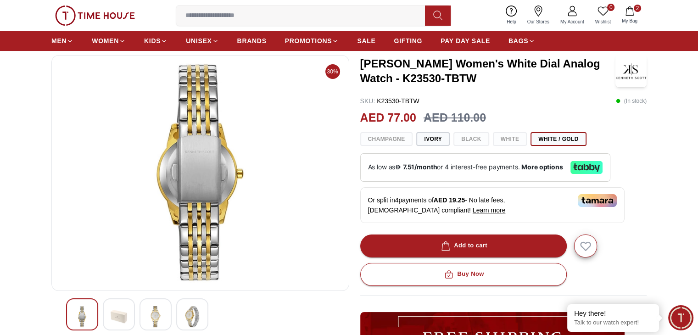
click at [125, 313] on img at bounding box center [119, 316] width 17 height 21
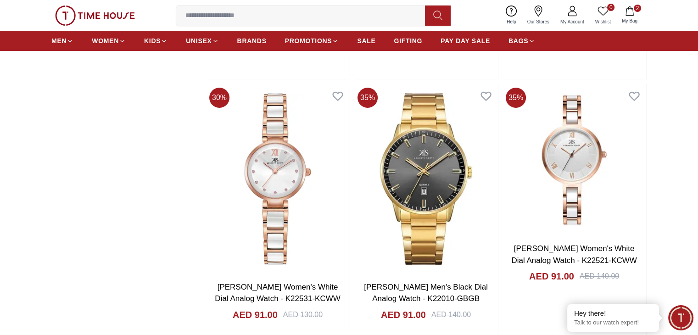
scroll to position [3393, 0]
